Goal: Transaction & Acquisition: Purchase product/service

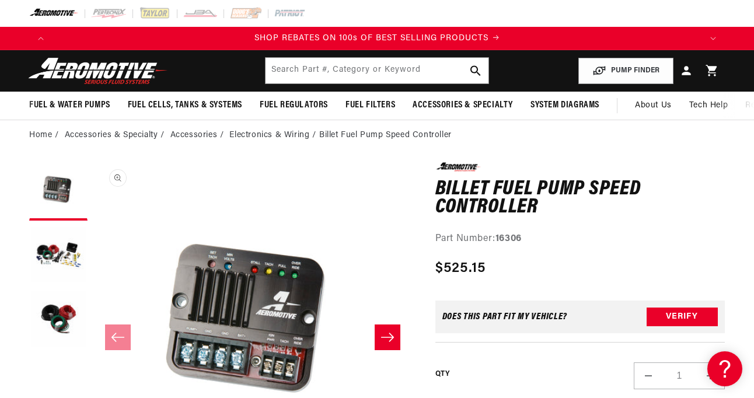
scroll to position [1, 0]
click at [53, 258] on button "Load image 2 in gallery view" at bounding box center [58, 255] width 58 height 58
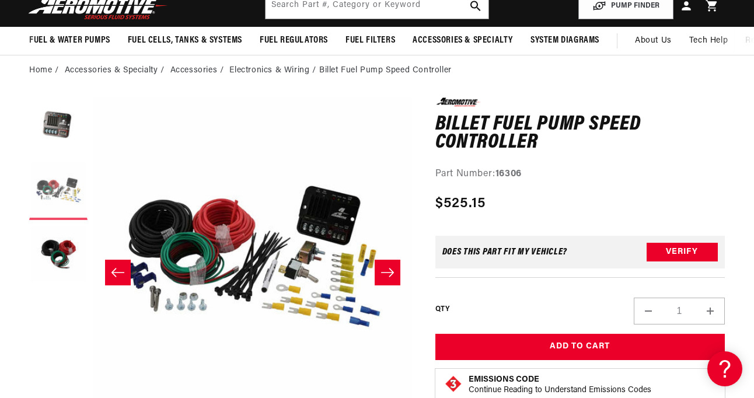
scroll to position [66, 0]
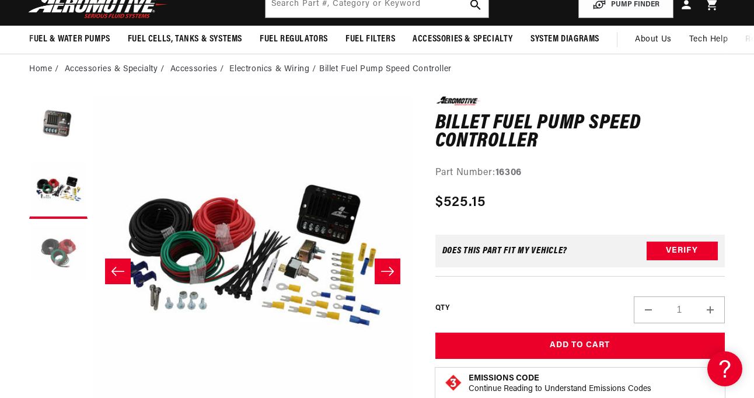
click at [56, 251] on button "Load image 3 in gallery view" at bounding box center [58, 254] width 58 height 58
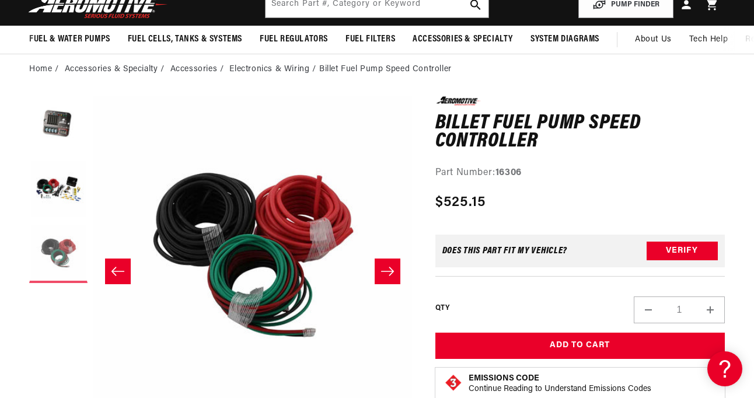
scroll to position [1, 636]
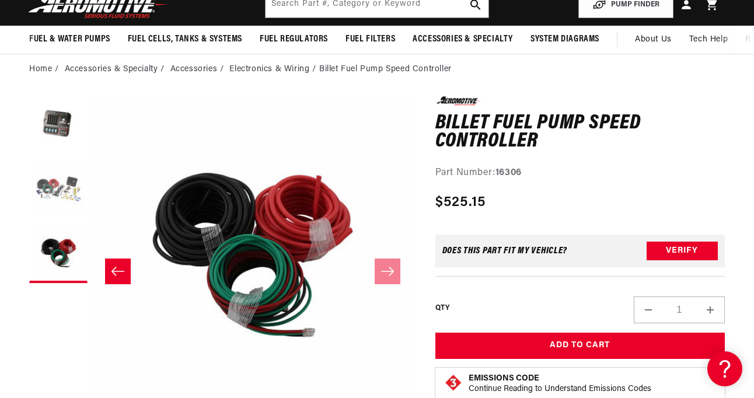
click at [61, 183] on button "Load image 2 in gallery view" at bounding box center [58, 189] width 58 height 58
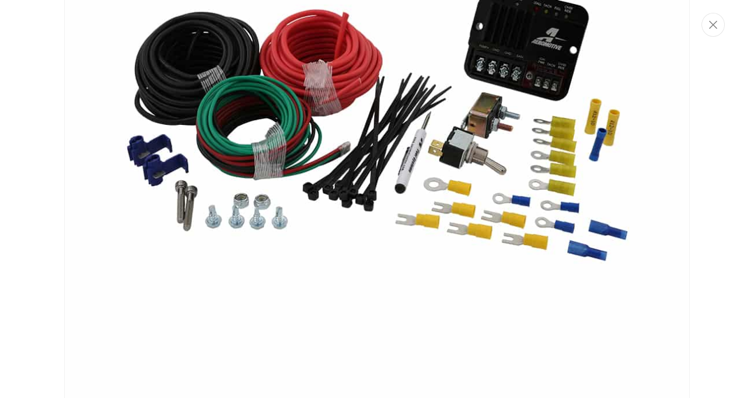
scroll to position [0, 0]
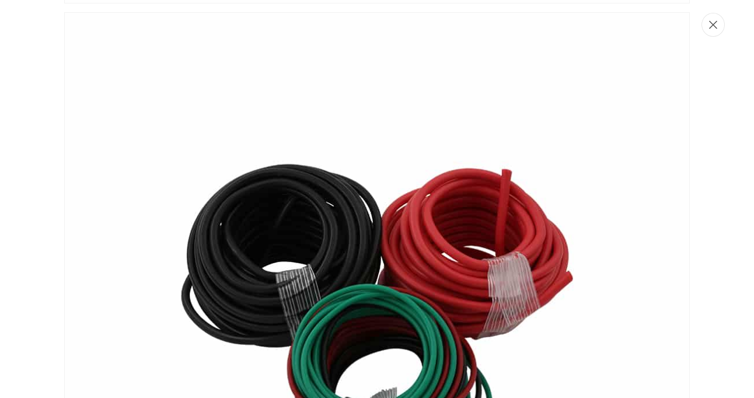
click at [712, 23] on icon "Close" at bounding box center [713, 24] width 8 height 9
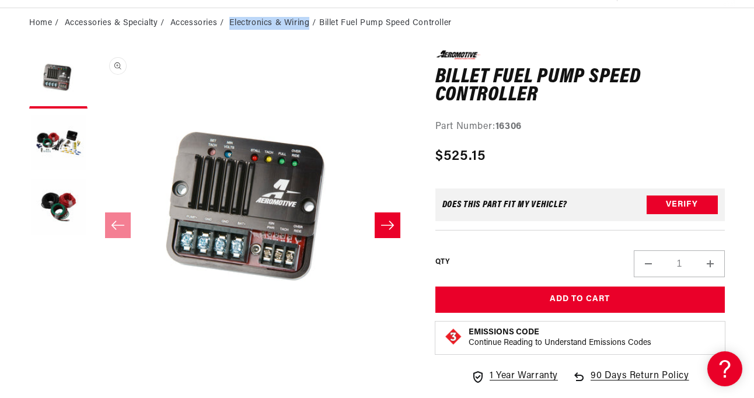
scroll to position [113, 0]
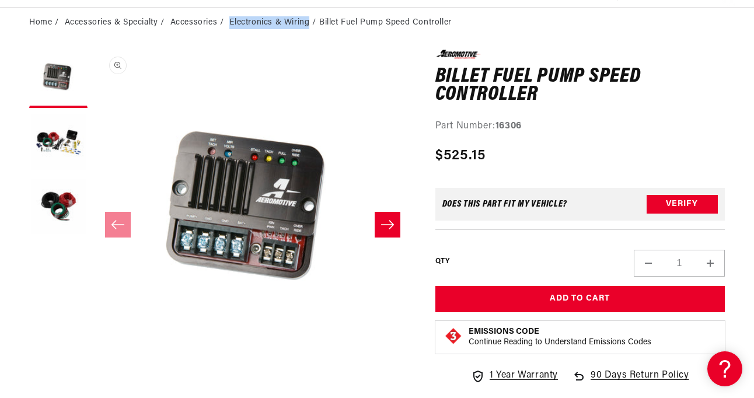
click at [93, 368] on button "Open media 1 in modal" at bounding box center [93, 368] width 0 height 0
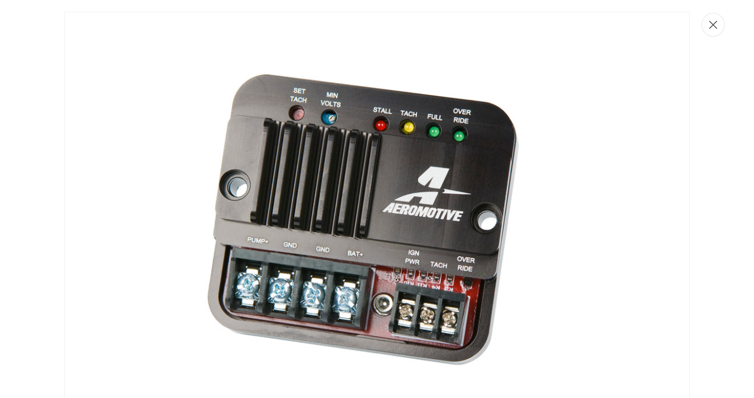
scroll to position [0, 0]
click at [714, 25] on icon "Close" at bounding box center [713, 24] width 8 height 9
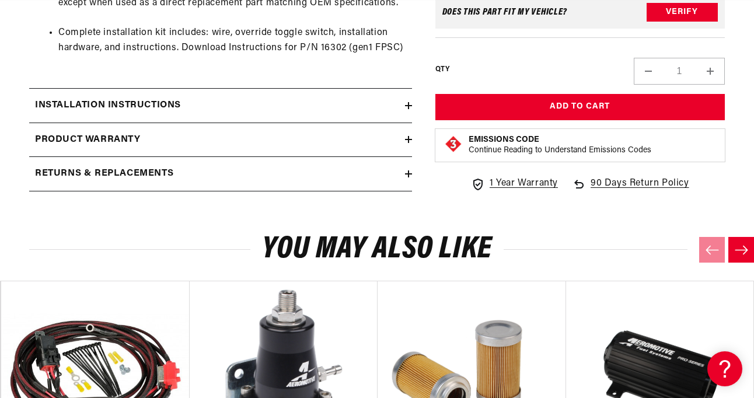
scroll to position [929, 0]
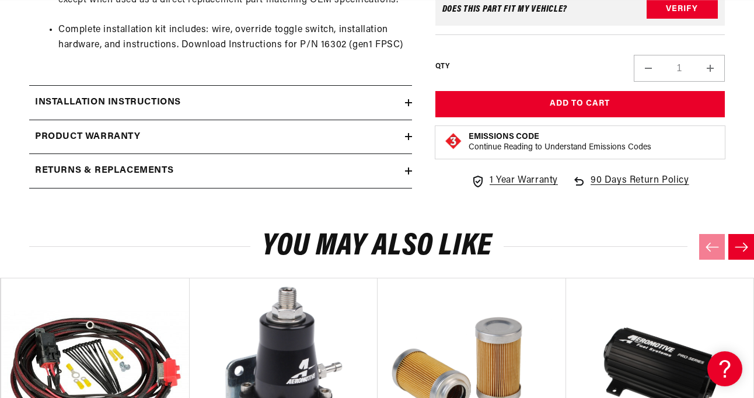
click at [118, 95] on h2 "Installation Instructions" at bounding box center [108, 102] width 146 height 15
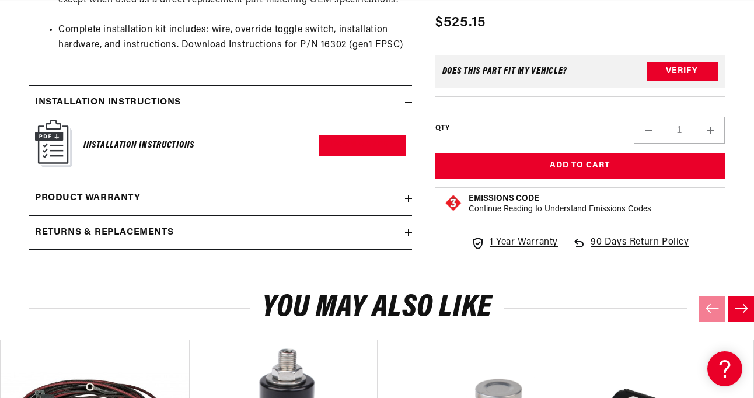
scroll to position [0, 649]
click at [139, 138] on h6 "Installation Instructions" at bounding box center [138, 146] width 111 height 16
click at [334, 135] on link "Download PDF" at bounding box center [362, 146] width 87 height 22
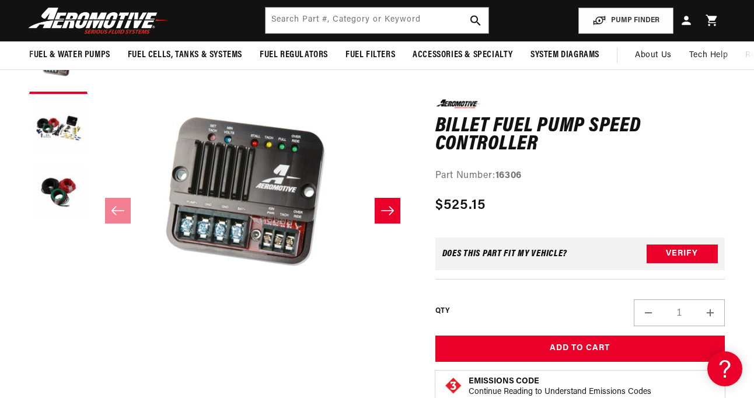
scroll to position [0, 1297]
click at [57, 188] on button "Load image 3 in gallery view" at bounding box center [58, 193] width 58 height 58
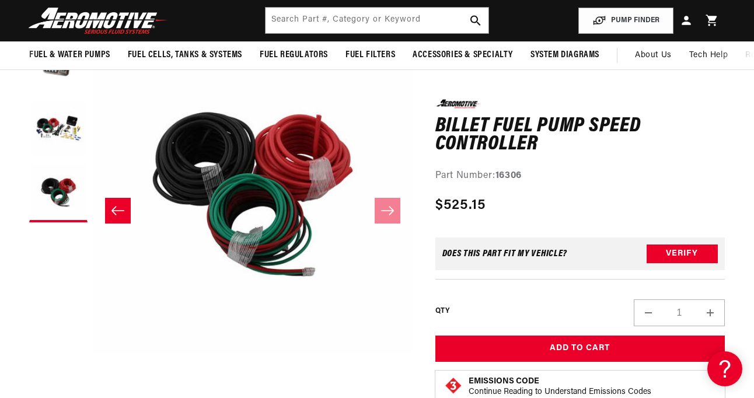
scroll to position [0, 1946]
click at [120, 215] on icon "Slide left" at bounding box center [118, 211] width 14 height 12
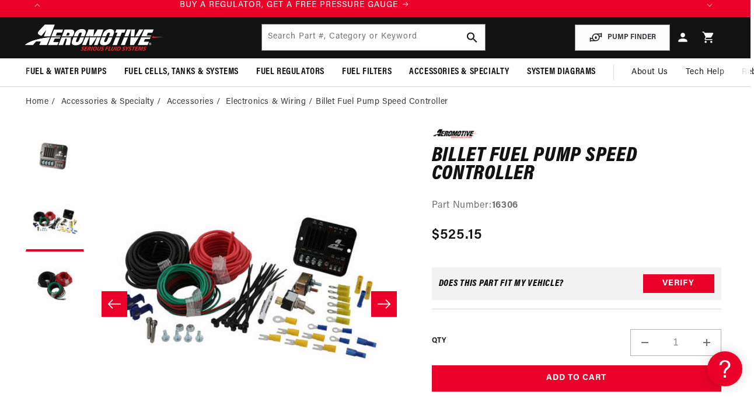
scroll to position [0, 0]
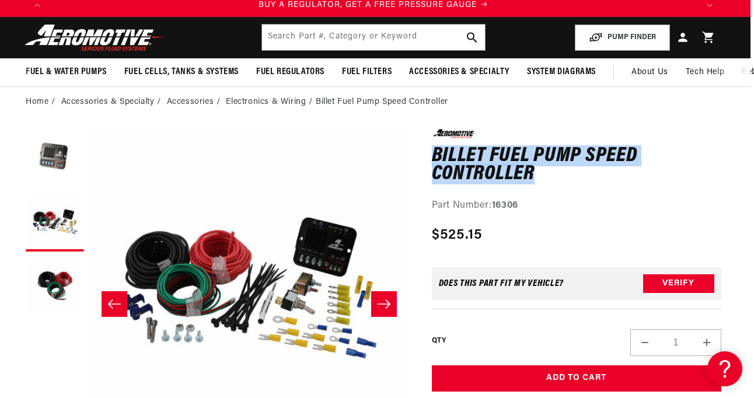
drag, startPoint x: 433, startPoint y: 151, endPoint x: 537, endPoint y: 174, distance: 106.3
click at [537, 174] on h1 "Billet Fuel Pump Speed Controller" at bounding box center [576, 165] width 289 height 37
copy h1 "Billet Fuel Pump Speed Controller"
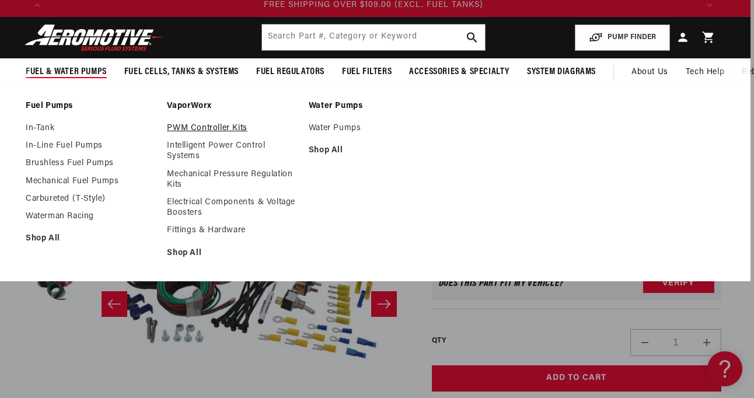
click at [187, 125] on link "PWM Controller Kits" at bounding box center [232, 128] width 130 height 11
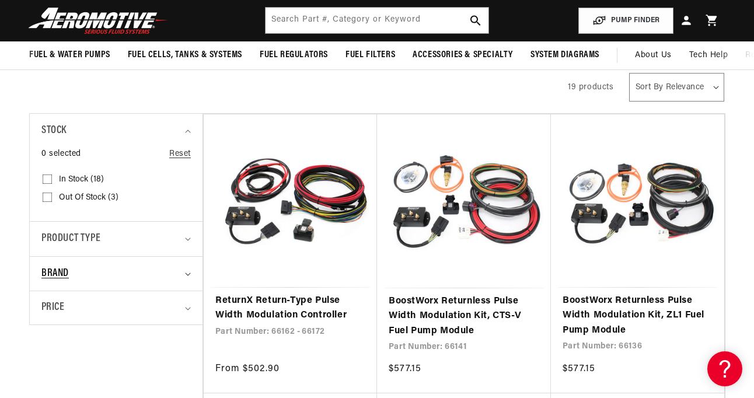
scroll to position [242, 0]
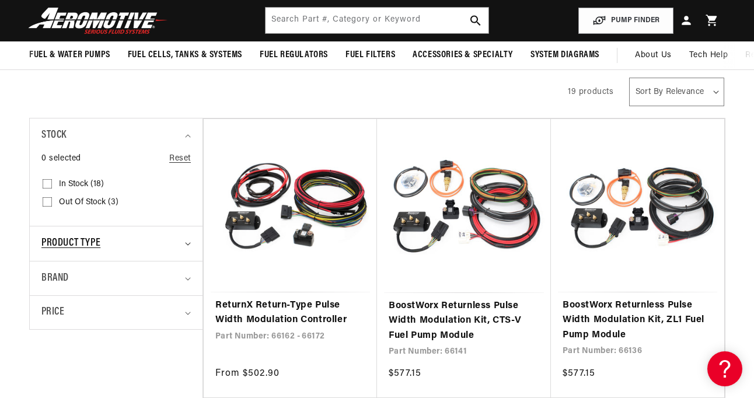
click at [82, 240] on span "Product type" at bounding box center [70, 243] width 59 height 17
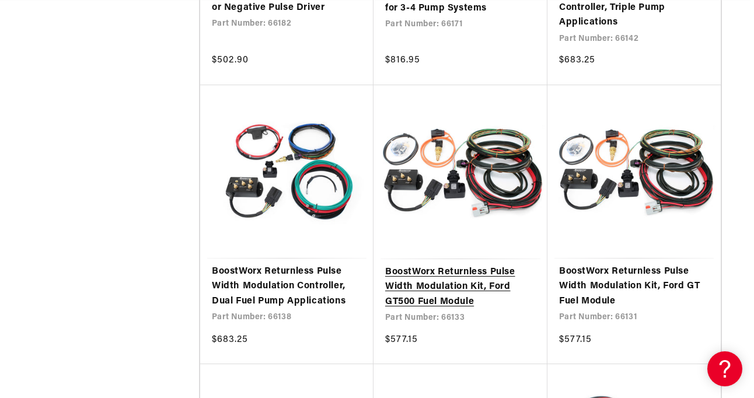
scroll to position [0, 649]
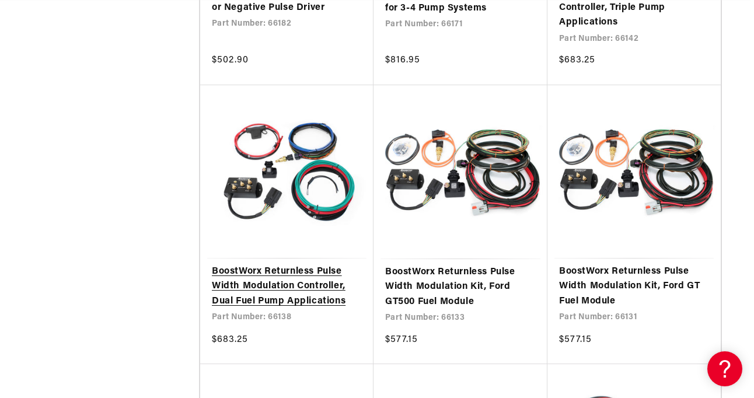
click at [278, 283] on link "BoostWorx Returnless Pulse Width Modulation Controller, Dual Fuel Pump Applicat…" at bounding box center [287, 286] width 150 height 45
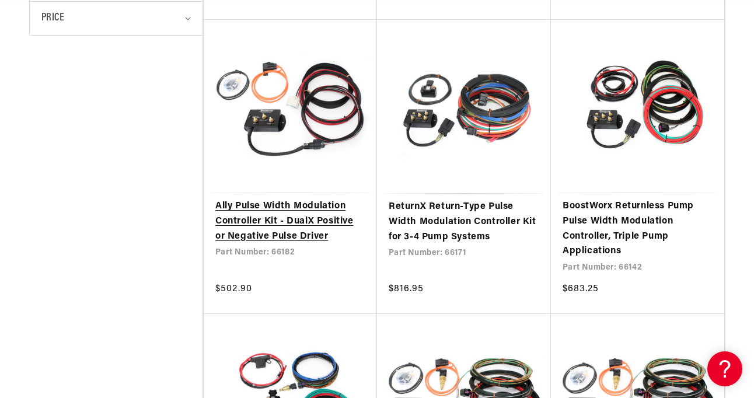
click at [297, 222] on link "Ally Pulse Width Modulation Controller Kit - DualX Positive or Negative Pulse D…" at bounding box center [290, 221] width 150 height 45
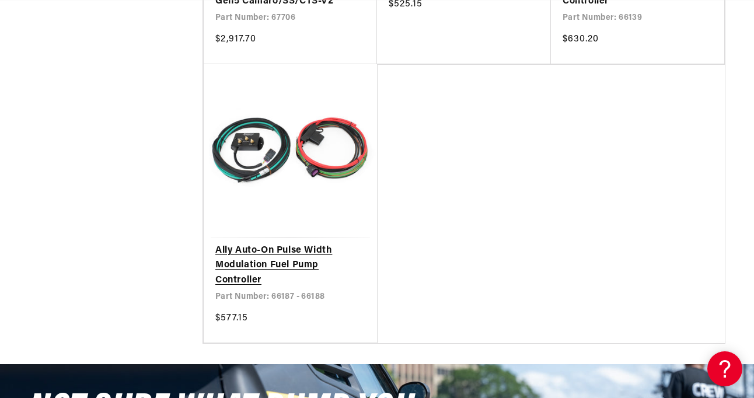
scroll to position [2020, 0]
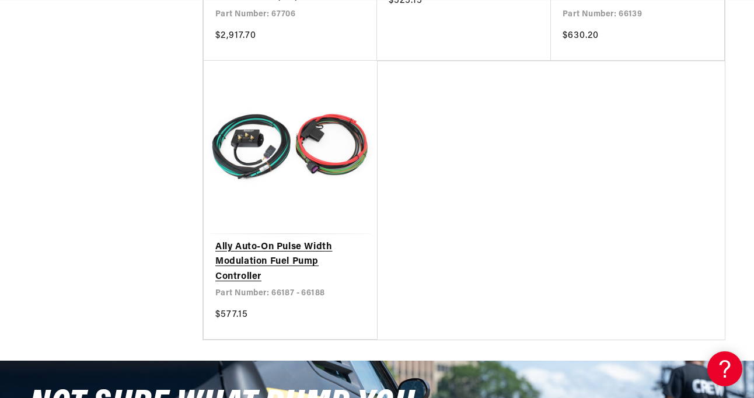
click at [288, 254] on link "Ally Auto-On Pulse Width Modulation Fuel Pump Controller" at bounding box center [290, 262] width 150 height 45
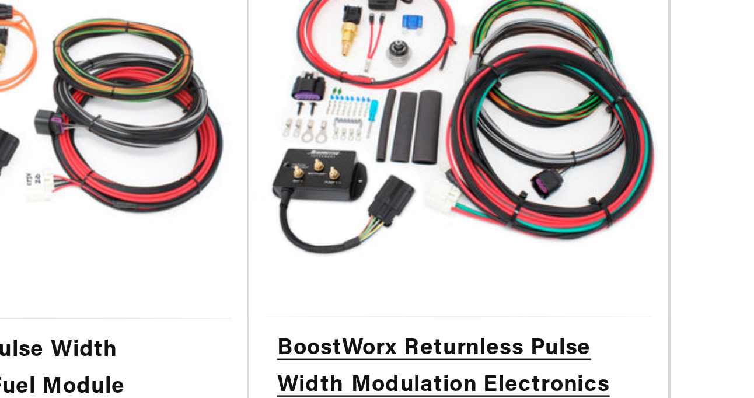
scroll to position [0, 264]
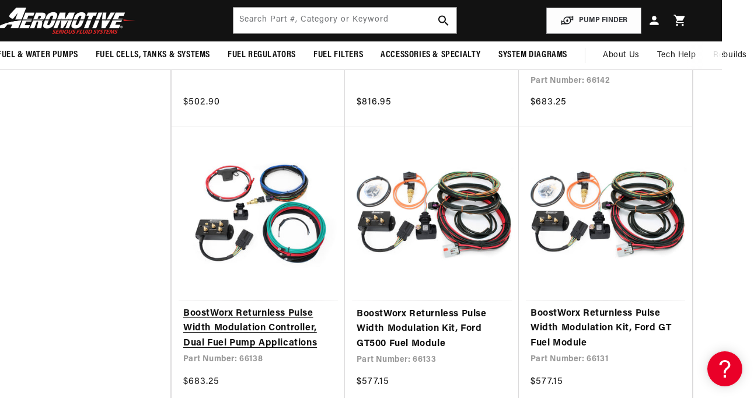
click at [228, 327] on link "BoostWorx Returnless Pulse Width Modulation Controller, Dual Fuel Pump Applicat…" at bounding box center [258, 328] width 150 height 45
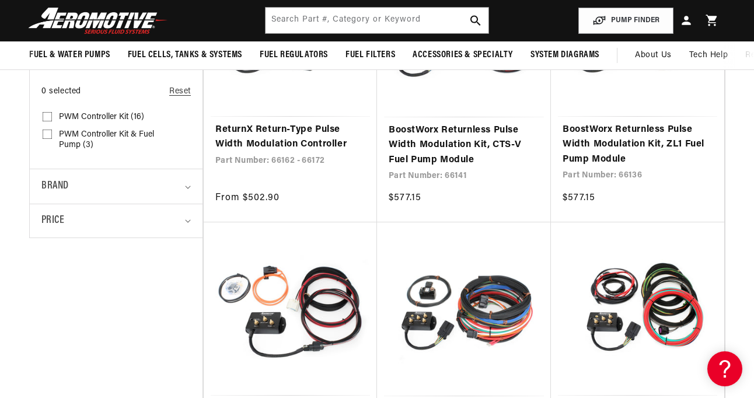
scroll to position [0, 0]
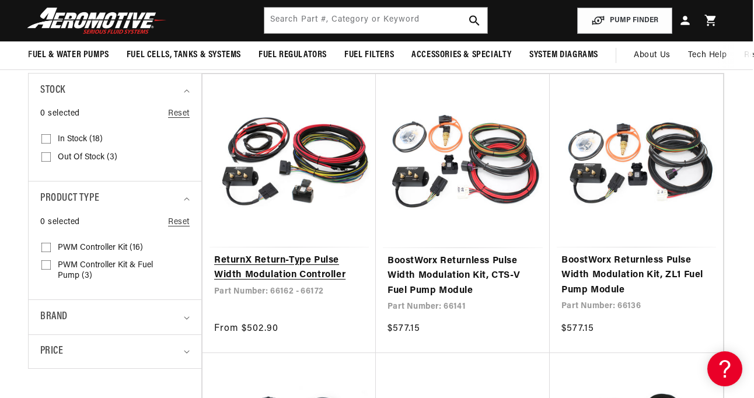
click at [315, 263] on link "ReturnX Return-Type Pulse Width Modulation Controller" at bounding box center [289, 268] width 150 height 30
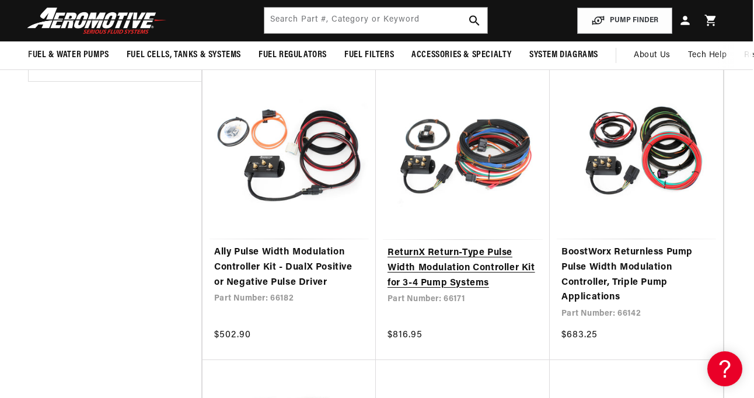
scroll to position [557, 1]
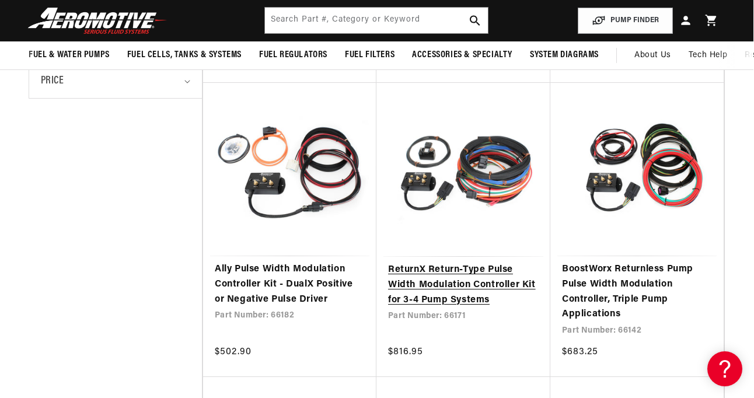
click at [466, 286] on link "ReturnX Return-Type Pulse Width Modulation Controller Kit for 3-4 Pump Systems" at bounding box center [463, 285] width 151 height 45
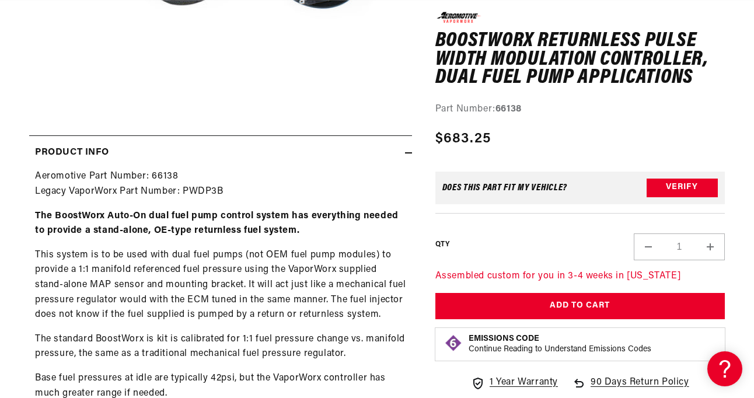
scroll to position [0, 649]
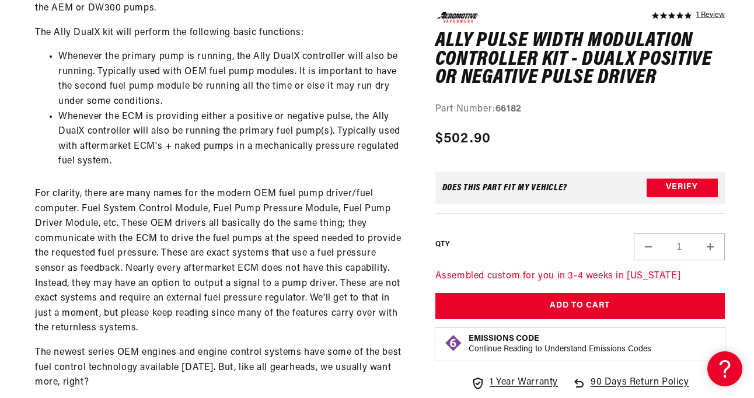
scroll to position [0, 1946]
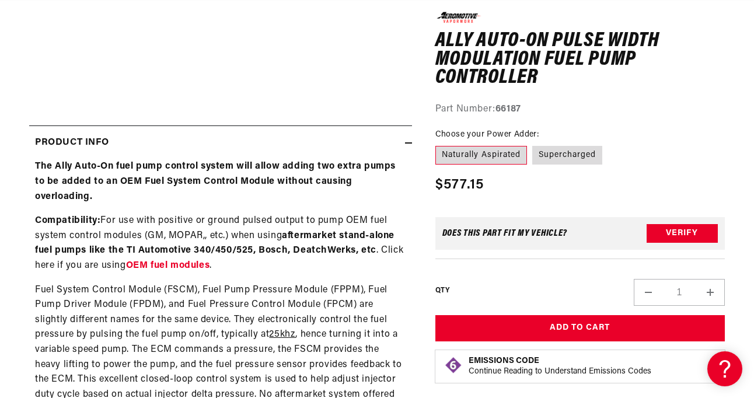
scroll to position [0, 1297]
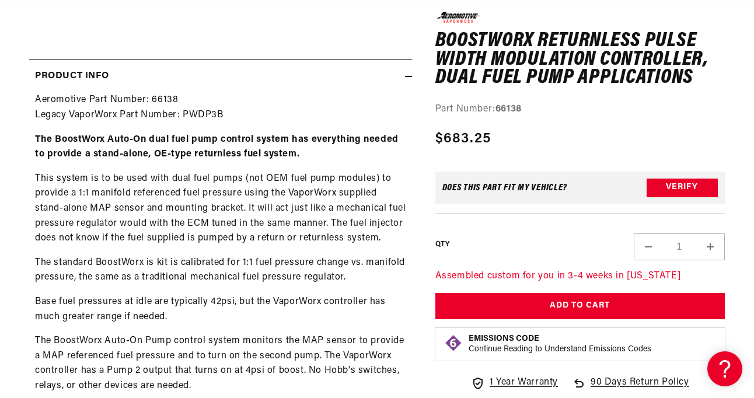
scroll to position [0, 649]
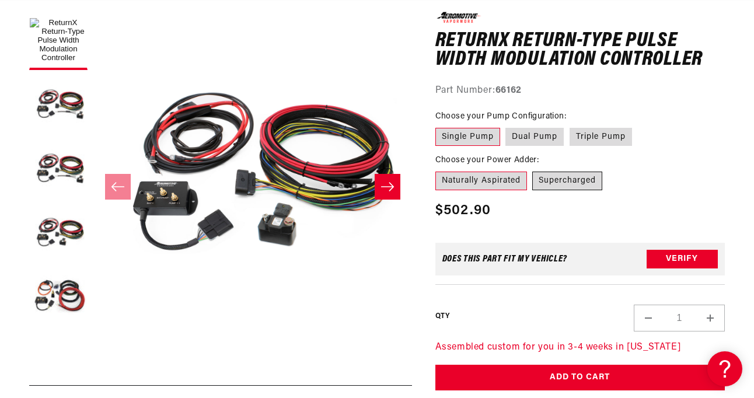
scroll to position [0, 1297]
click at [580, 180] on label "Supercharged" at bounding box center [567, 181] width 70 height 19
click at [533, 170] on input "Supercharged" at bounding box center [533, 169] width 1 height 1
radio input "true"
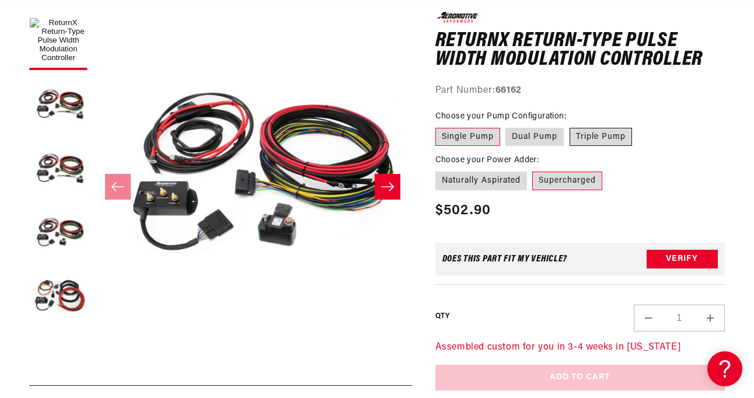
scroll to position [0, 0]
click at [604, 135] on label "Triple Pump" at bounding box center [600, 137] width 62 height 19
click at [570, 126] on input "Triple Pump" at bounding box center [569, 125] width 1 height 1
radio input "true"
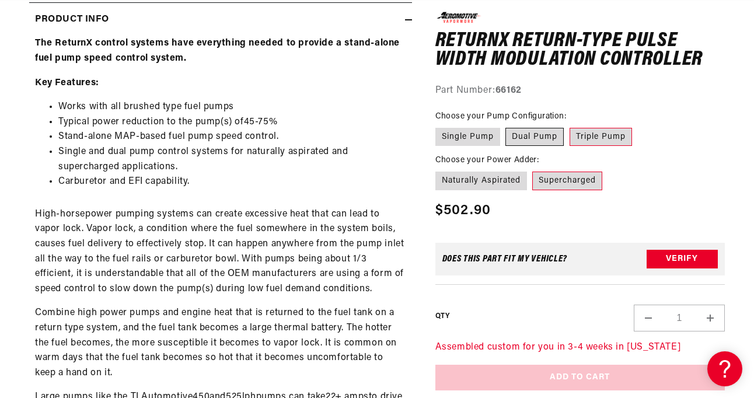
click at [523, 131] on label "Dual Pump" at bounding box center [534, 137] width 58 height 19
click at [506, 126] on input "Dual Pump" at bounding box center [506, 125] width 1 height 1
radio input "true"
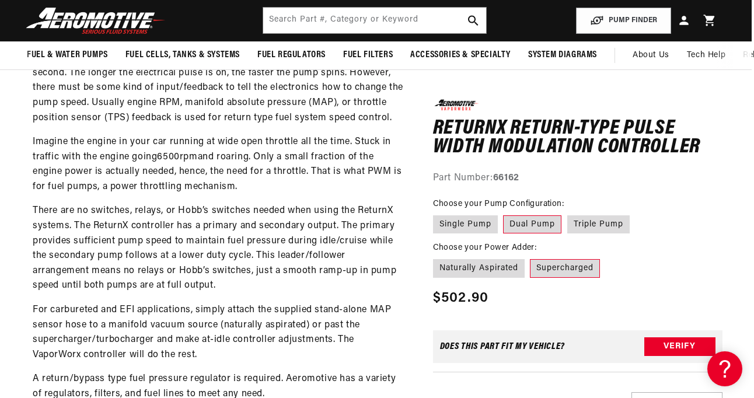
scroll to position [885, 2]
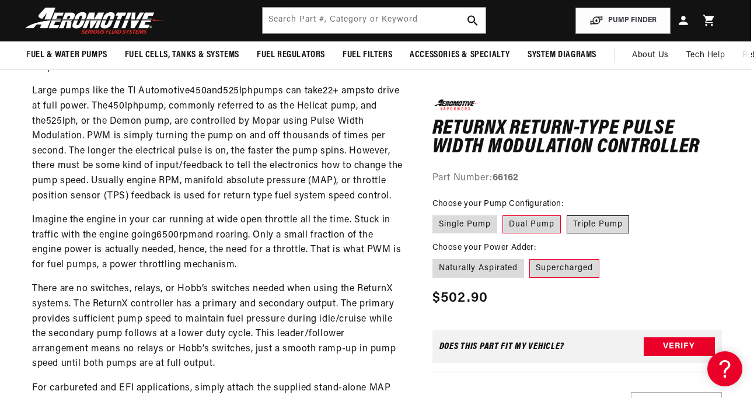
click at [582, 226] on label "Triple Pump" at bounding box center [597, 224] width 62 height 19
click at [567, 214] on input "Triple Pump" at bounding box center [566, 213] width 1 height 1
radio input "true"
click at [579, 220] on label "Triple Pump" at bounding box center [597, 224] width 62 height 19
click at [567, 214] on input "Triple Pump" at bounding box center [566, 213] width 1 height 1
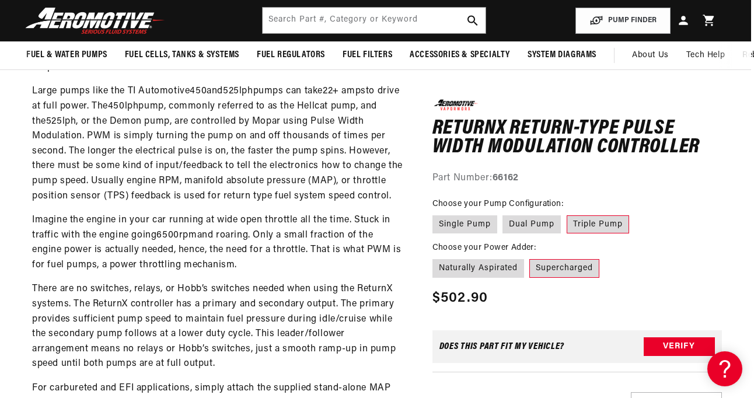
click at [555, 271] on label "Supercharged" at bounding box center [564, 268] width 70 height 19
click at [530, 257] on input "Supercharged" at bounding box center [530, 257] width 1 height 1
click at [594, 222] on label "Triple Pump" at bounding box center [597, 224] width 62 height 19
click at [567, 214] on input "Triple Pump" at bounding box center [566, 213] width 1 height 1
click at [561, 265] on label "Supercharged" at bounding box center [564, 268] width 70 height 19
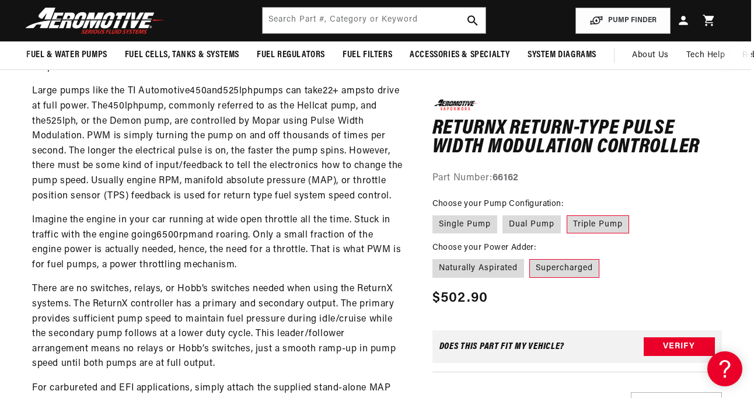
click at [530, 257] on input "Supercharged" at bounding box center [530, 257] width 1 height 1
click at [600, 222] on label "Triple Pump" at bounding box center [597, 224] width 62 height 19
click at [567, 214] on input "Triple Pump" at bounding box center [566, 213] width 1 height 1
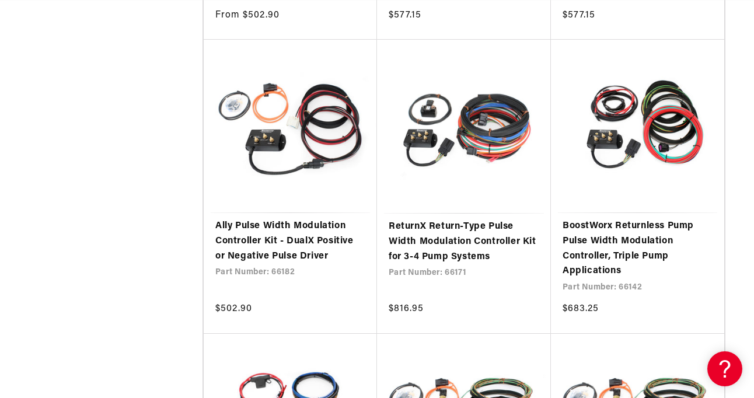
scroll to position [0, 1946]
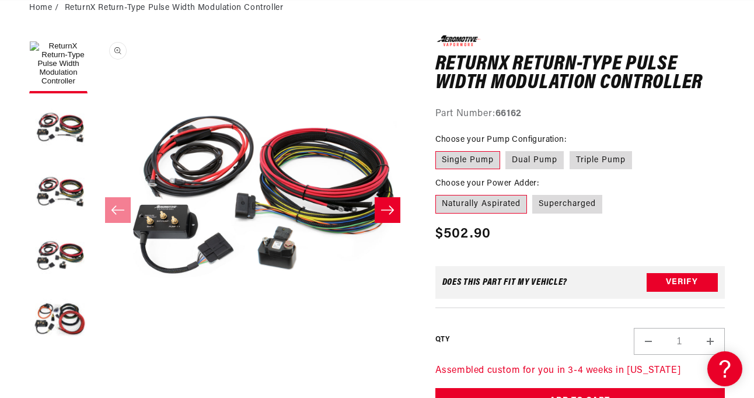
scroll to position [138, 0]
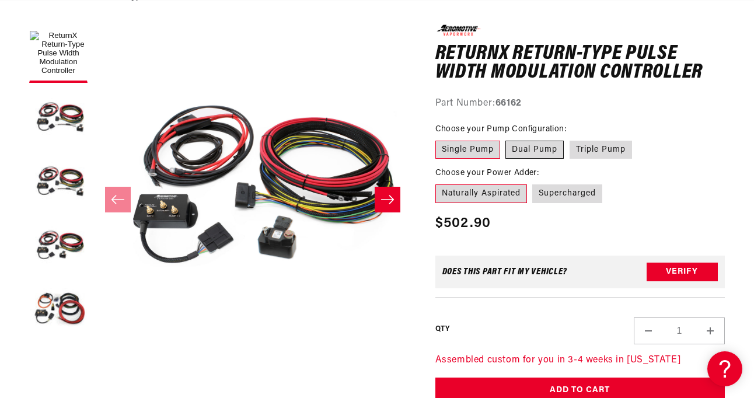
click at [523, 150] on label "Dual Pump" at bounding box center [534, 150] width 58 height 19
click at [506, 139] on input "Dual Pump" at bounding box center [506, 138] width 1 height 1
radio input "true"
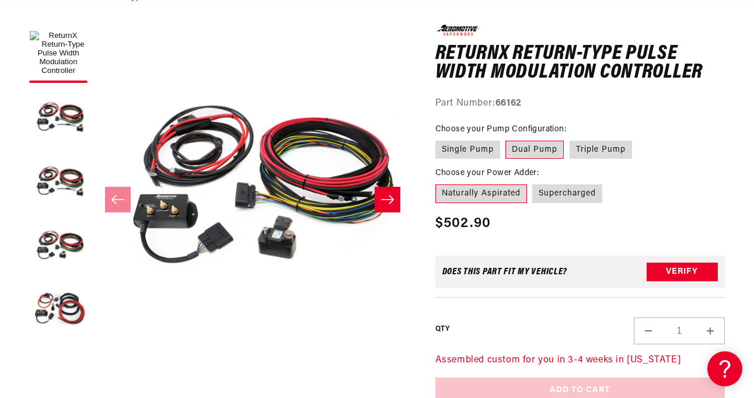
scroll to position [0, 649]
click at [567, 193] on label "Supercharged" at bounding box center [567, 193] width 70 height 19
click at [533, 183] on input "Supercharged" at bounding box center [533, 182] width 1 height 1
radio input "true"
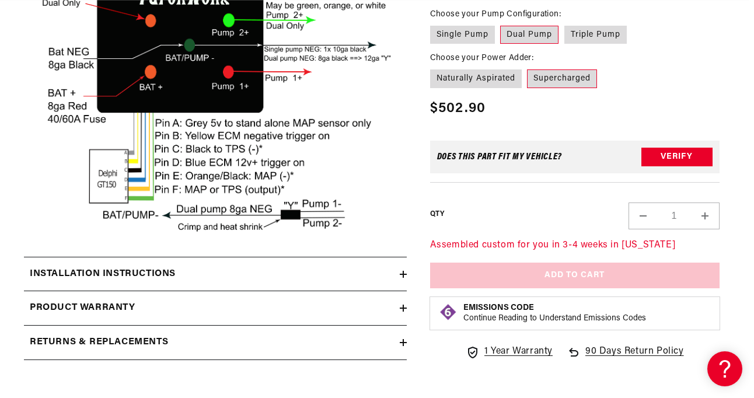
scroll to position [2128, 5]
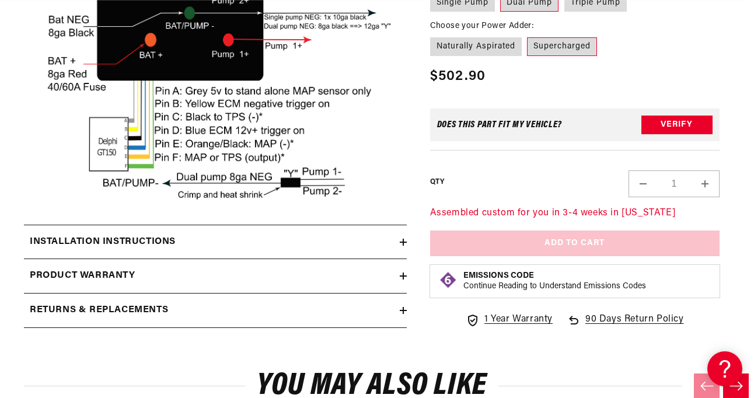
click at [554, 229] on div "Assembled custom for you in 3-4 weeks in [US_STATE] Add to Cart Add to Cart Pro…" at bounding box center [574, 232] width 289 height 50
click at [579, 222] on div "Assembled custom for you in 3-4 weeks in [US_STATE] Add to Cart Add to Cart Pro…" at bounding box center [574, 232] width 289 height 50
click at [578, 282] on p "Continue Reading to Understand Emissions Codes" at bounding box center [554, 287] width 183 height 11
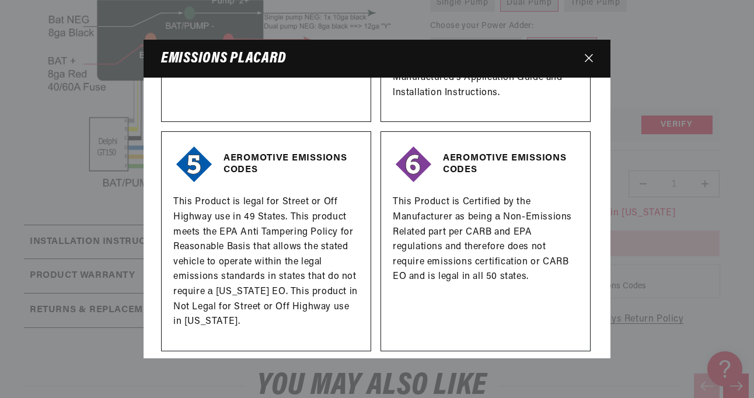
scroll to position [0, 649]
click at [587, 55] on icon "Close" at bounding box center [589, 58] width 8 height 9
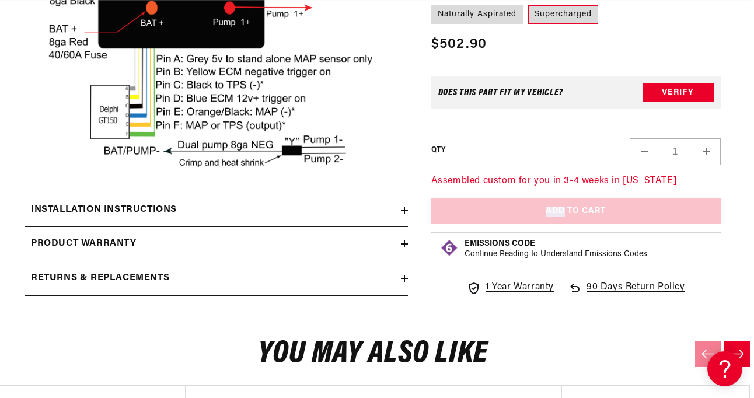
scroll to position [2164, 4]
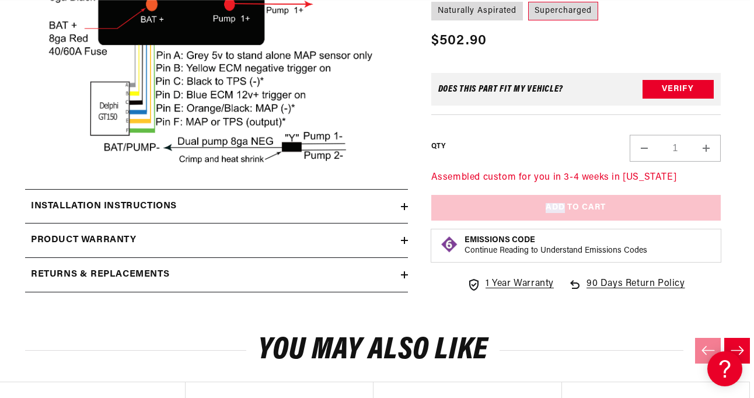
click at [548, 194] on div "Assembled custom for you in 3-4 weeks in [US_STATE] Add to Cart Add to Cart Pro…" at bounding box center [575, 196] width 289 height 50
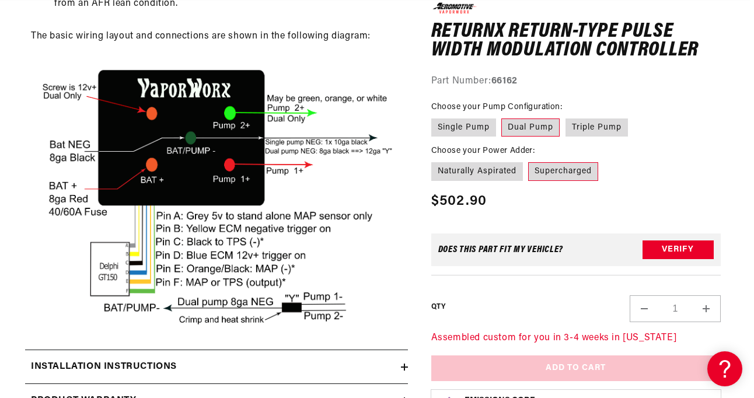
scroll to position [2007, 4]
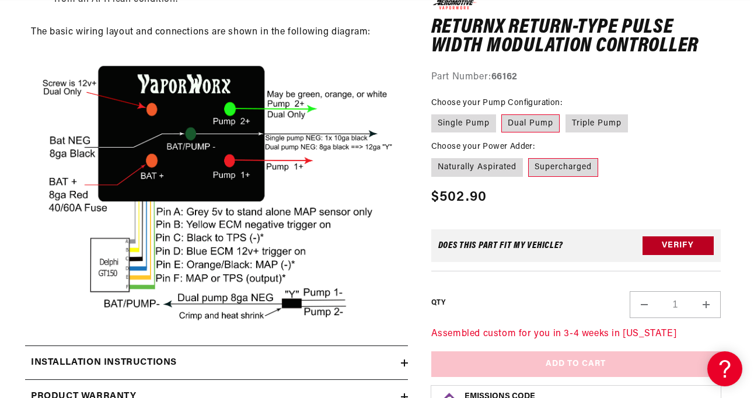
click at [663, 237] on button "Verify" at bounding box center [677, 246] width 71 height 19
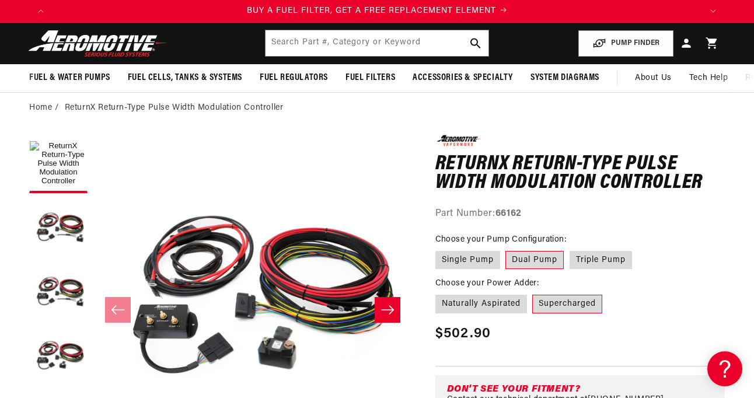
scroll to position [0, 0]
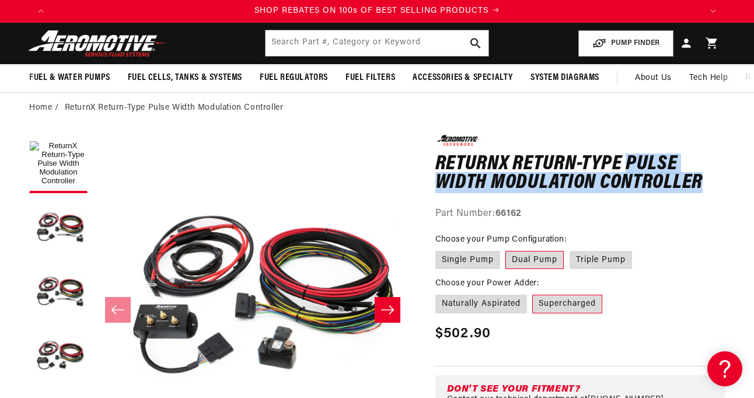
drag, startPoint x: 631, startPoint y: 159, endPoint x: 702, endPoint y: 181, distance: 74.4
click at [702, 181] on h1 "ReturnX Return-Type Pulse Width Modulation Controller" at bounding box center [579, 173] width 289 height 37
copy h1 "Pulse Width Modulation Controller"
